Goal: Task Accomplishment & Management: Use online tool/utility

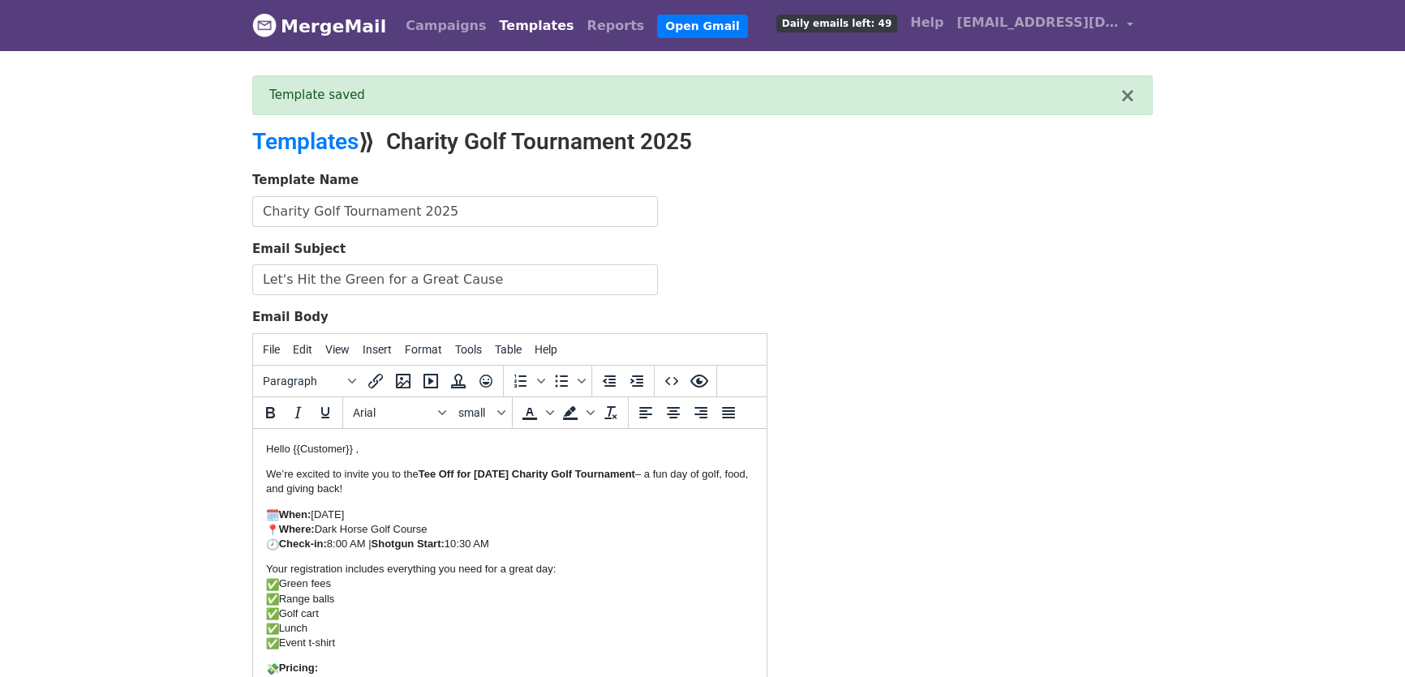
click at [512, 29] on link "Templates" at bounding box center [536, 26] width 88 height 32
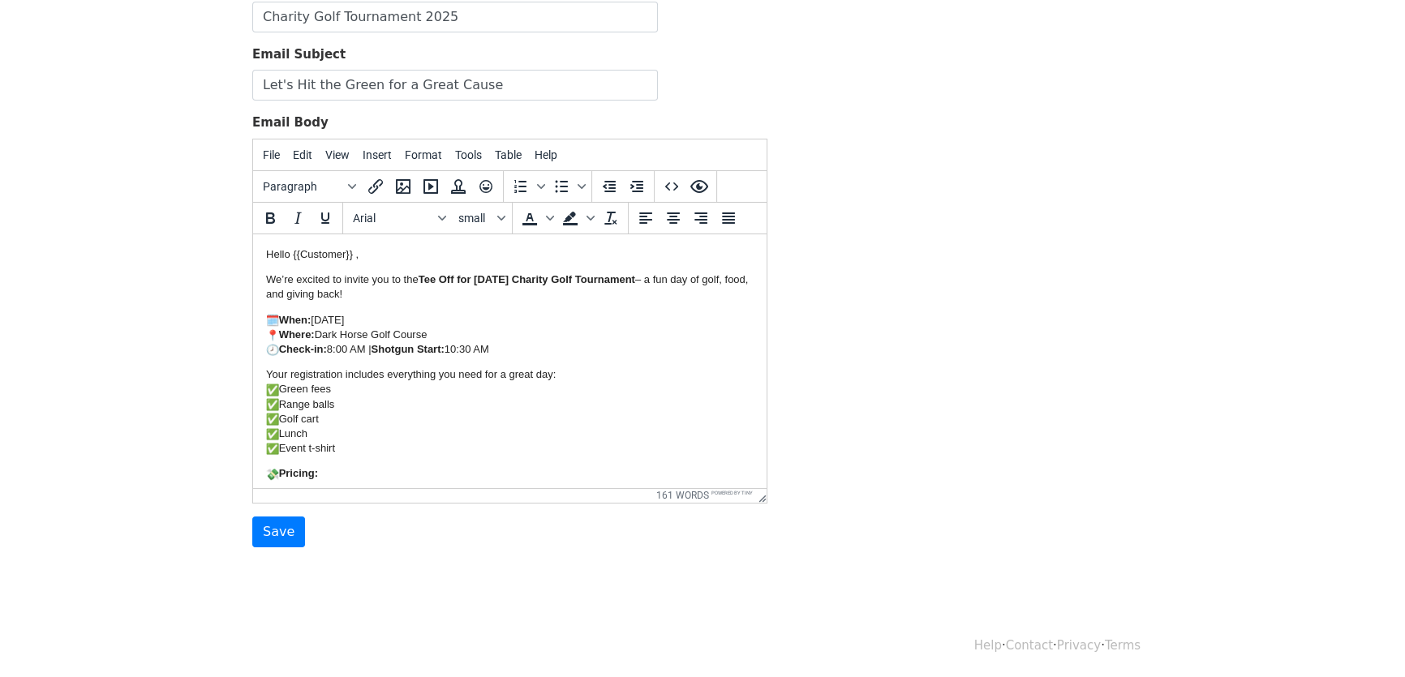
click at [334, 474] on p "Pricing:" at bounding box center [509, 473] width 487 height 15
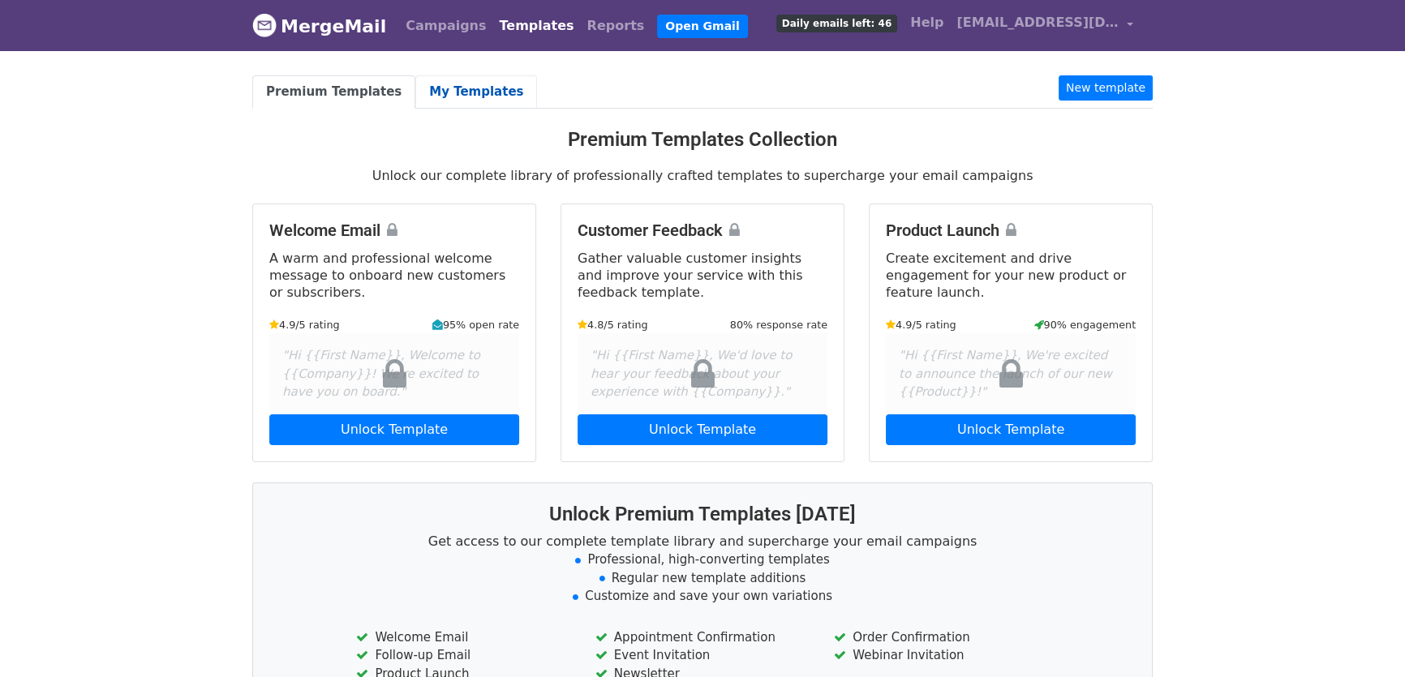
click at [462, 97] on link "My Templates" at bounding box center [476, 91] width 122 height 33
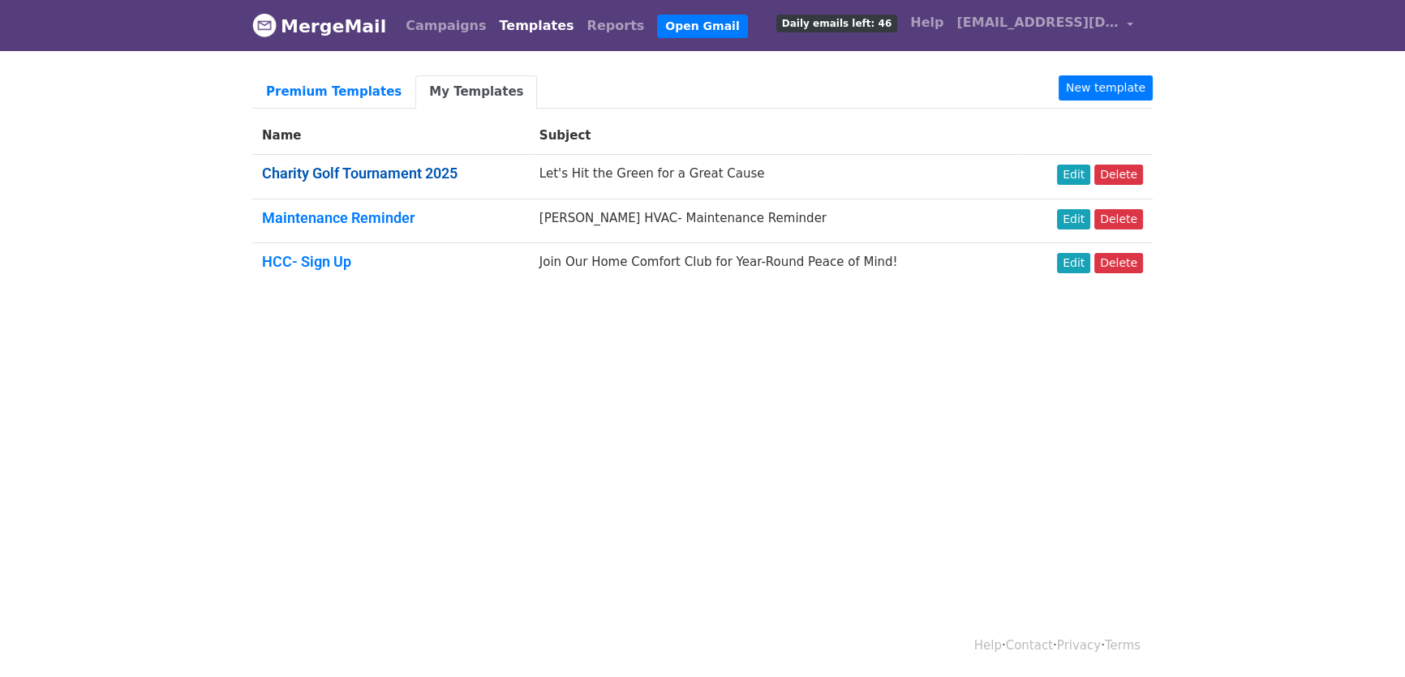
click at [369, 170] on link "Charity Golf Tournament 2025" at bounding box center [359, 173] width 195 height 17
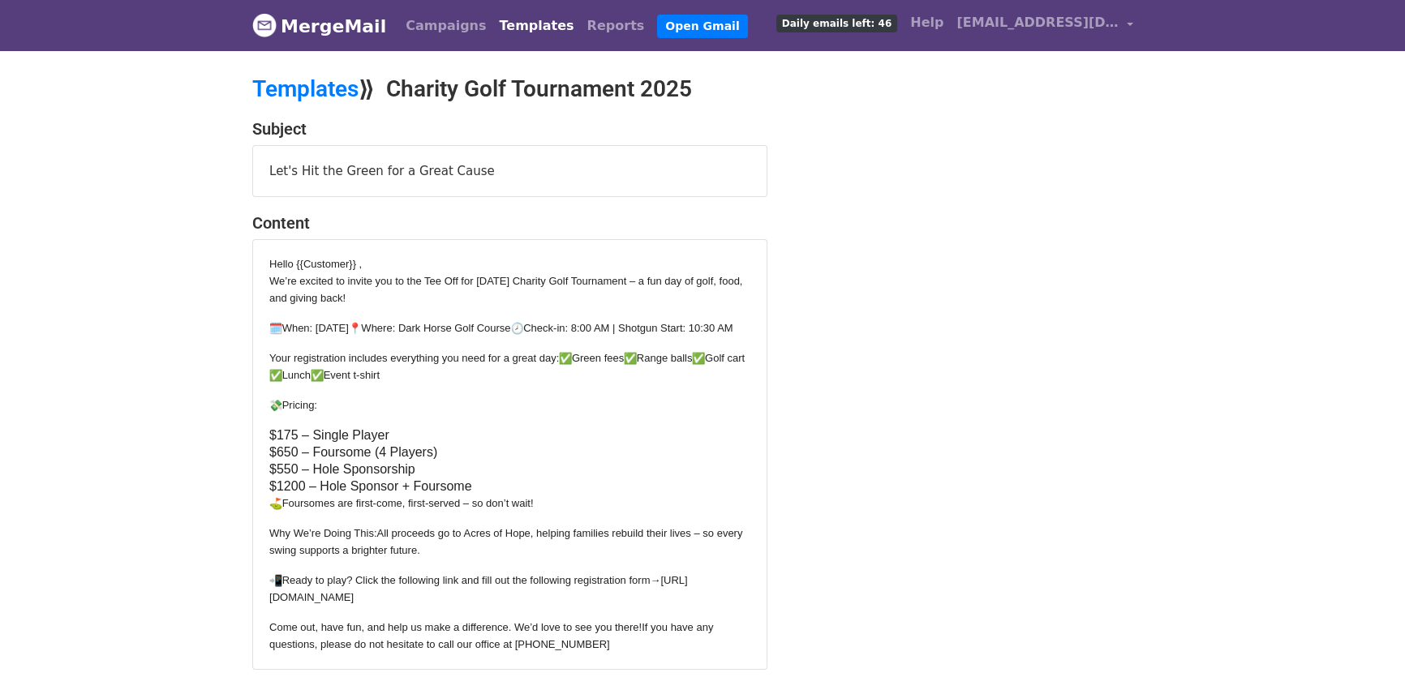
click at [517, 24] on link "Templates" at bounding box center [536, 26] width 88 height 32
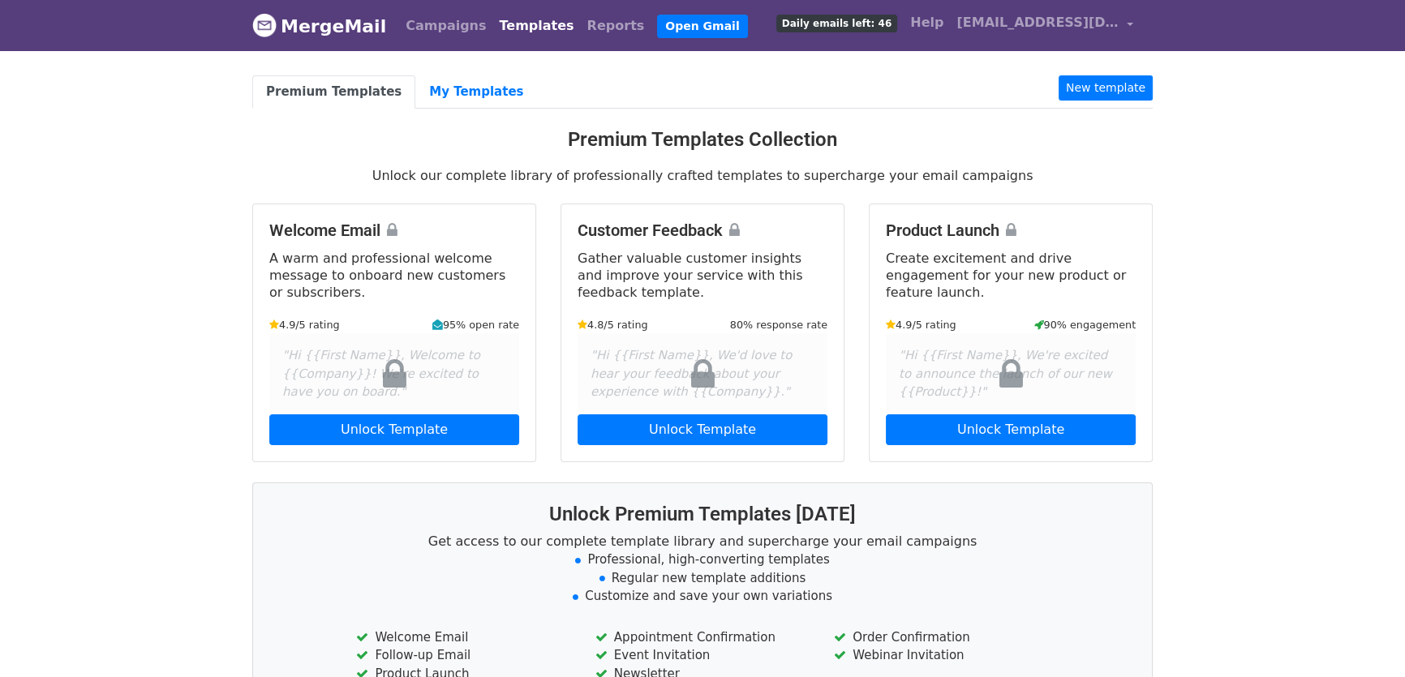
click at [456, 108] on div "Premium Templates My Templates New template Premium Templates Collection Unlock…" at bounding box center [702, 449] width 925 height 748
click at [456, 92] on link "My Templates" at bounding box center [476, 91] width 122 height 33
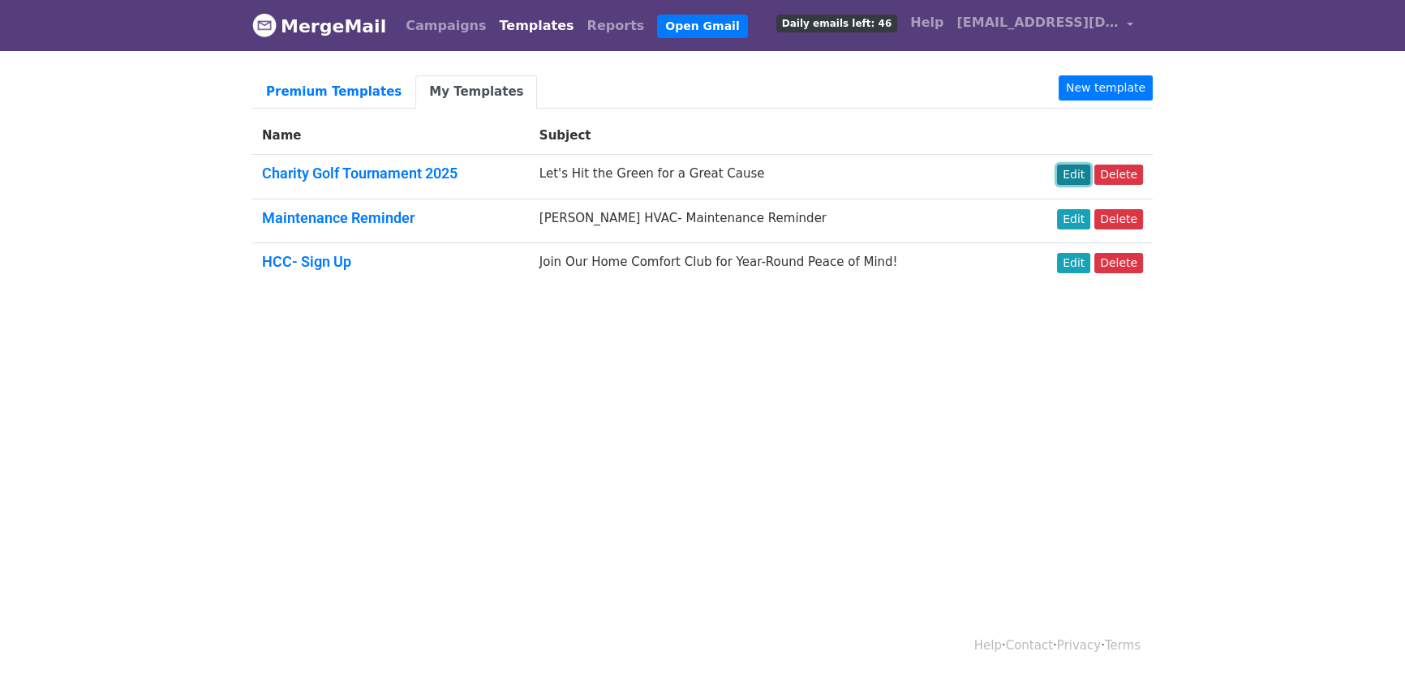
click at [1071, 168] on link "Edit" at bounding box center [1073, 175] width 33 height 20
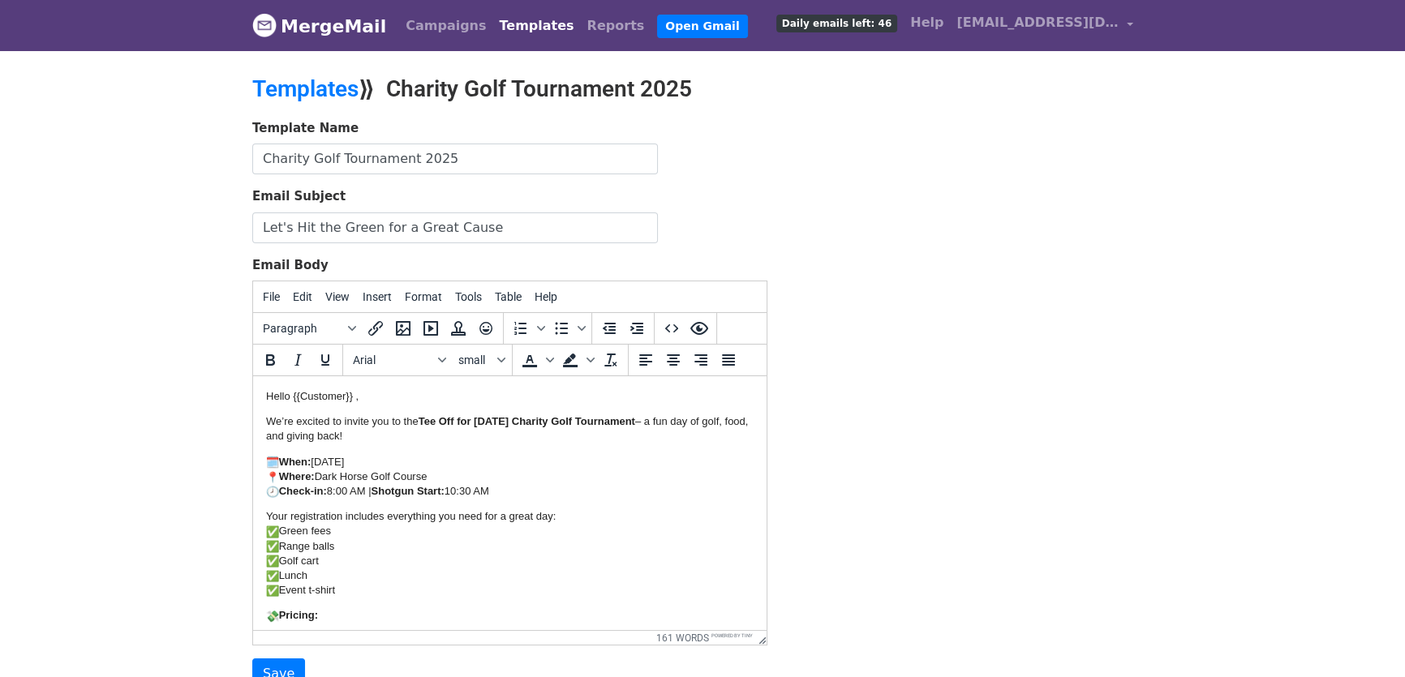
scroll to position [267, 0]
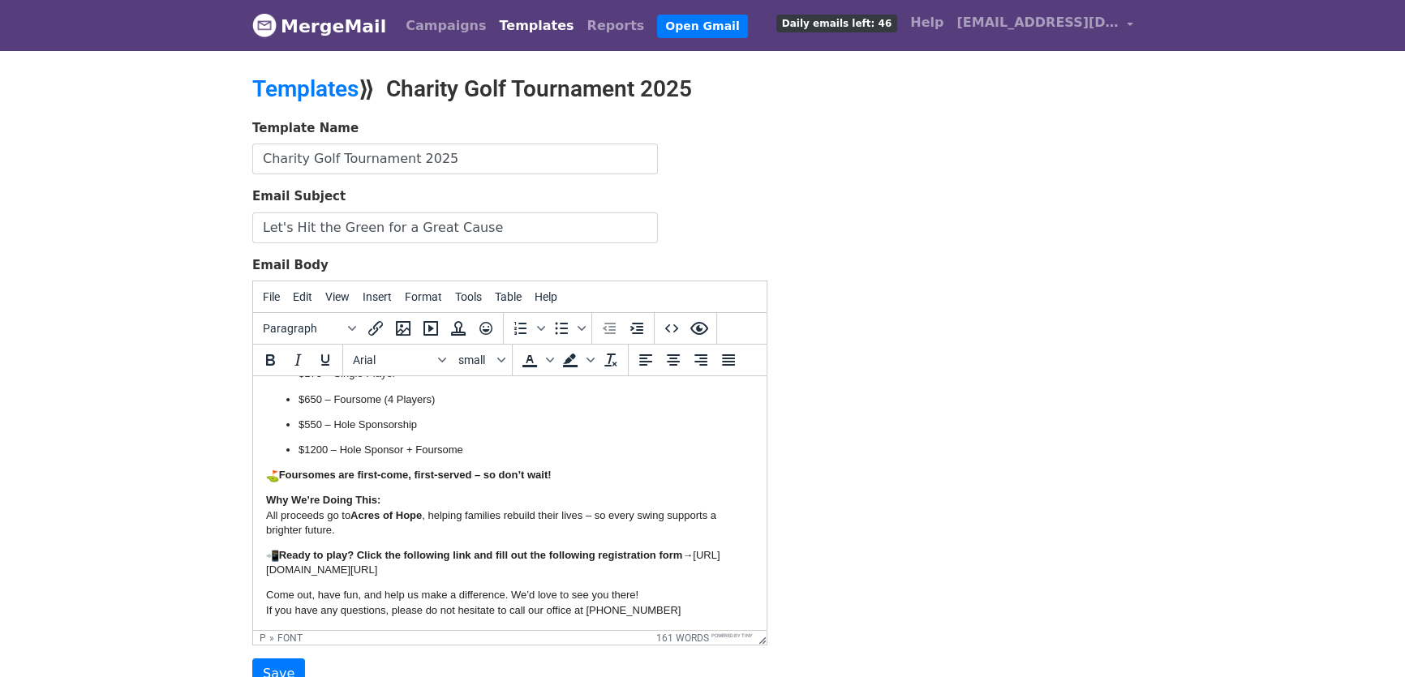
drag, startPoint x: 539, startPoint y: 570, endPoint x: 278, endPoint y: 564, distance: 261.3
click at [278, 564] on p "Ready to play? Click the following link and fill out the following registration…" at bounding box center [509, 562] width 487 height 29
paste body
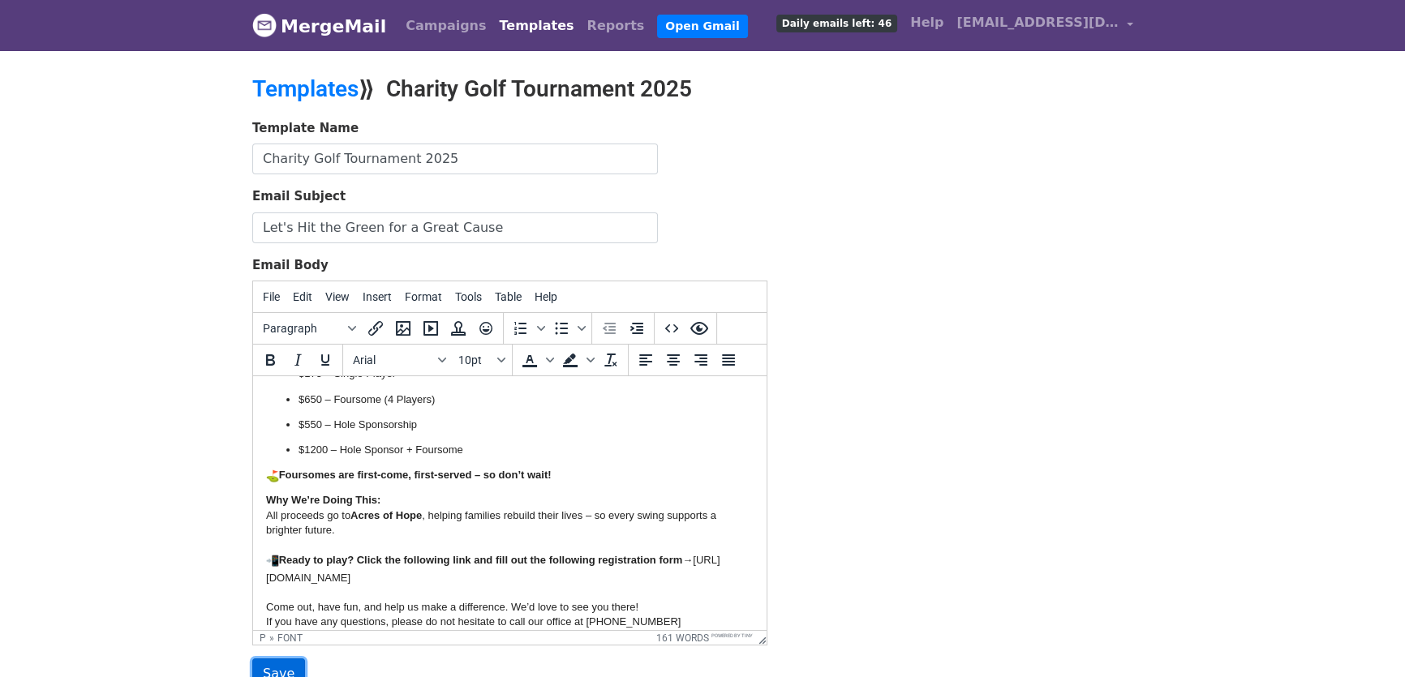
click at [281, 663] on input "Save" at bounding box center [278, 674] width 53 height 31
